Goal: Find specific page/section: Find specific page/section

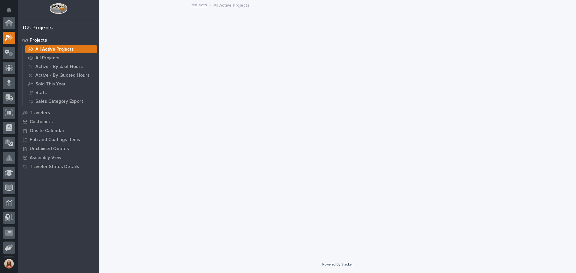
scroll to position [15, 0]
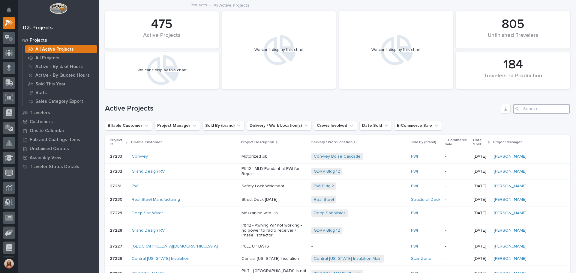
click at [533, 107] on input "Search" at bounding box center [541, 109] width 57 height 10
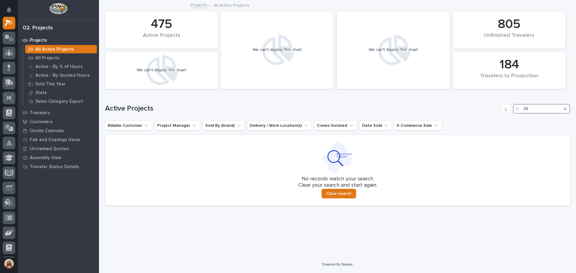
type input "2"
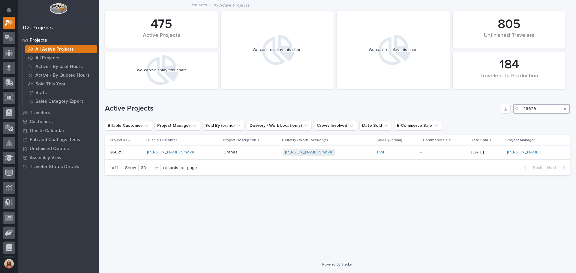
type input "26629"
click at [114, 152] on p "26629" at bounding box center [117, 152] width 14 height 6
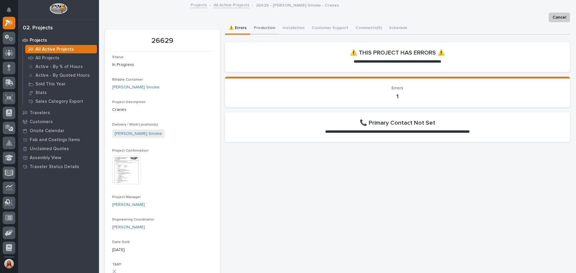
click at [260, 29] on button "Production" at bounding box center [264, 28] width 29 height 13
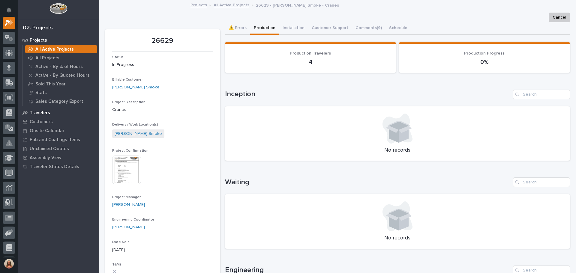
click at [44, 113] on p "Travelers" at bounding box center [40, 112] width 20 height 5
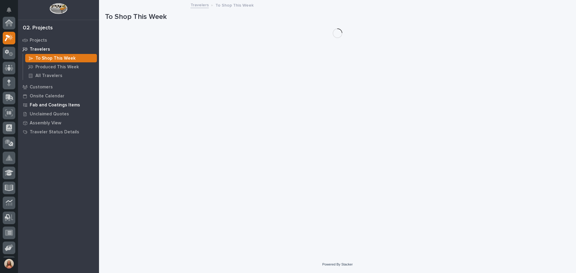
scroll to position [15, 0]
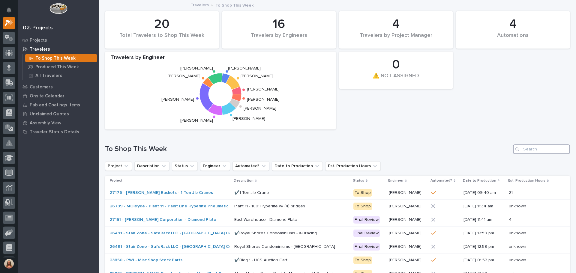
click at [521, 150] on input "Search" at bounding box center [541, 150] width 57 height 10
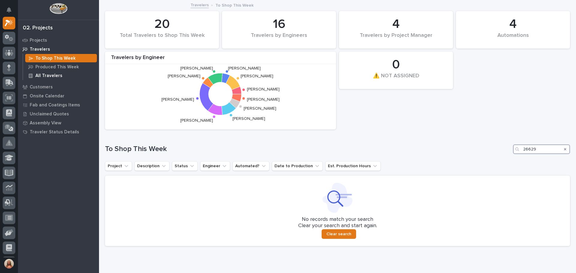
type input "26629"
click at [47, 72] on div "All Travelers" at bounding box center [61, 75] width 72 height 8
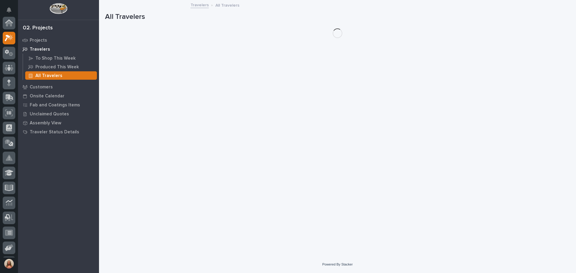
scroll to position [15, 0]
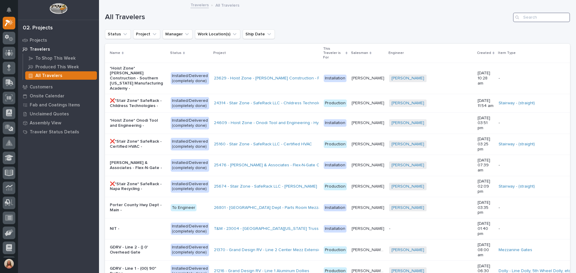
click at [526, 18] on input "Search" at bounding box center [541, 18] width 57 height 10
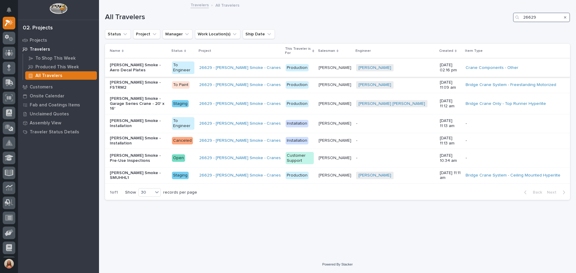
type input "26629"
click at [167, 63] on p "[PERSON_NAME] Smoke - Aero Decal Plates" at bounding box center [138, 68] width 57 height 10
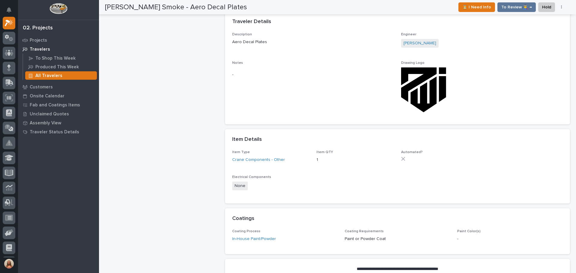
scroll to position [360, 0]
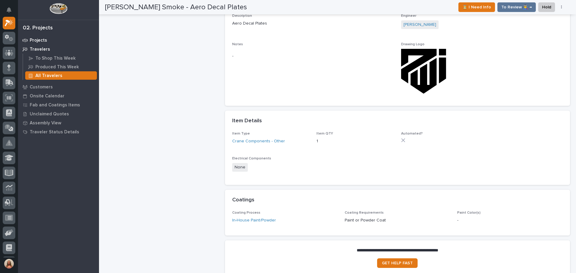
click at [38, 42] on p "Projects" at bounding box center [38, 40] width 17 height 5
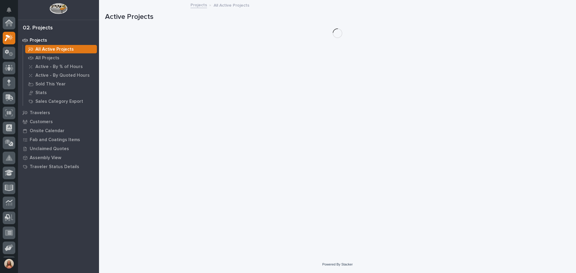
scroll to position [15, 0]
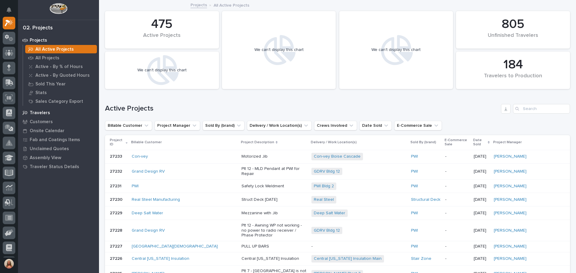
click at [42, 115] on p "Travelers" at bounding box center [40, 112] width 20 height 5
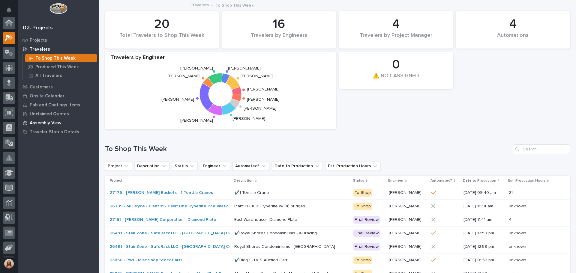
scroll to position [15, 0]
click at [52, 77] on p "All Travelers" at bounding box center [48, 75] width 27 height 5
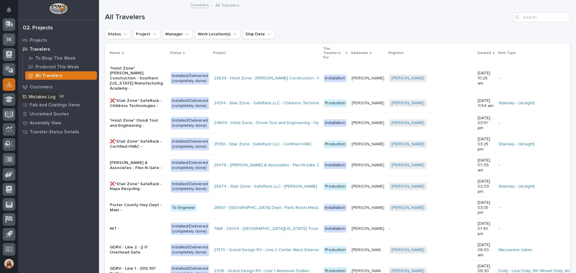
scroll to position [74, 0]
click at [9, 158] on icon at bounding box center [9, 159] width 8 height 6
